Goal: Information Seeking & Learning: Compare options

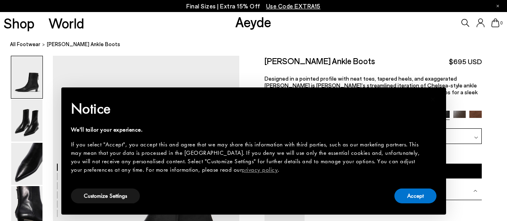
scroll to position [120, 0]
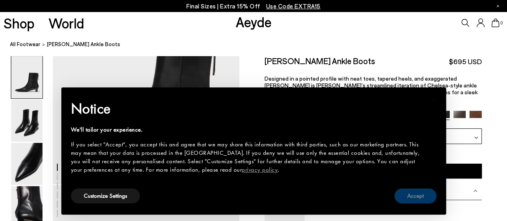
click at [433, 195] on button "Accept" at bounding box center [416, 196] width 42 height 15
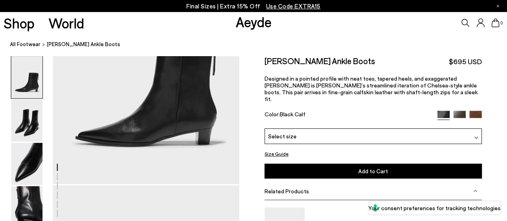
click at [477, 111] on img at bounding box center [476, 117] width 12 height 12
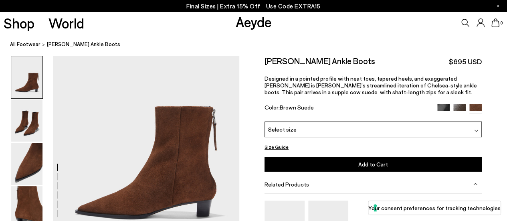
scroll to position [49, 0]
click at [459, 104] on img at bounding box center [460, 110] width 12 height 12
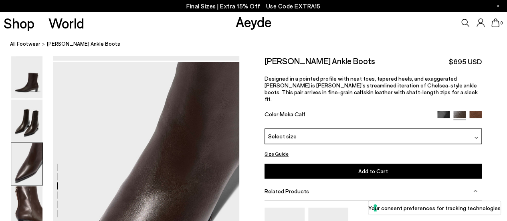
scroll to position [605, 0]
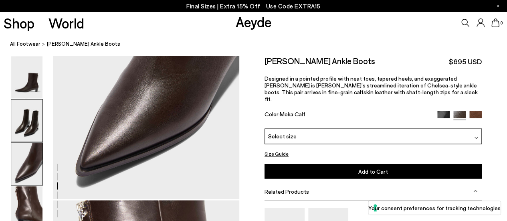
click at [35, 120] on img at bounding box center [26, 120] width 31 height 42
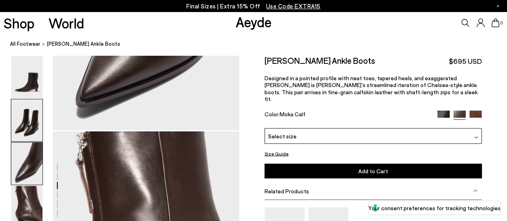
scroll to position [675, 0]
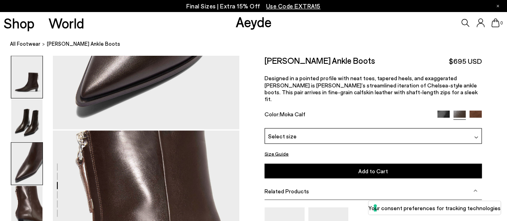
click at [31, 69] on img at bounding box center [26, 77] width 31 height 42
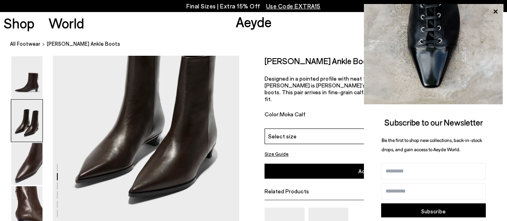
scroll to position [37, 0]
